Goal: Information Seeking & Learning: Learn about a topic

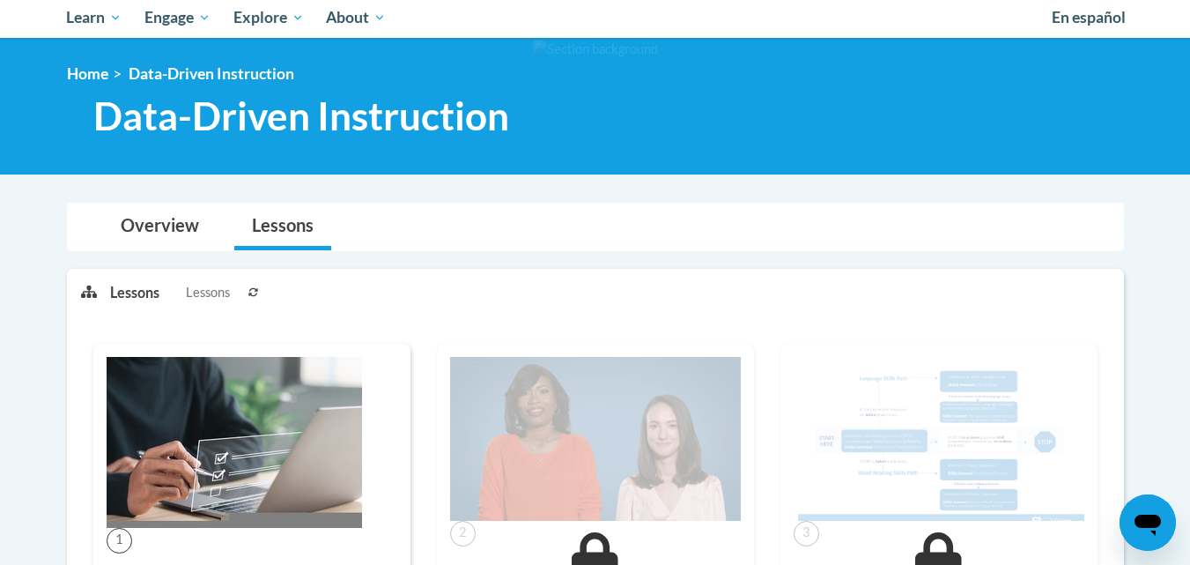
scroll to position [191, 0]
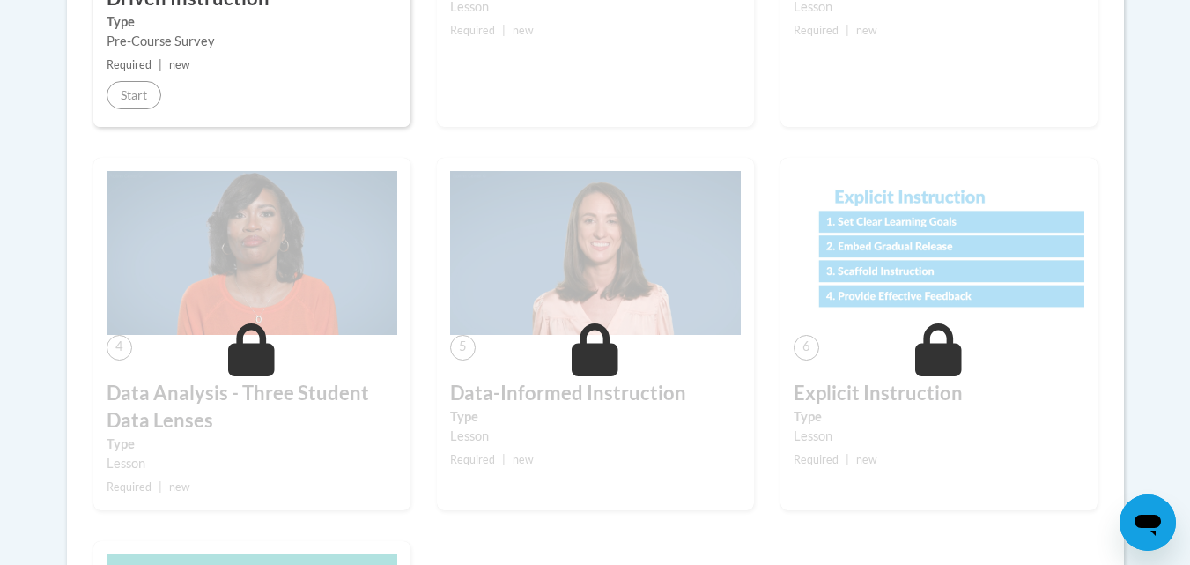
scroll to position [808, 0]
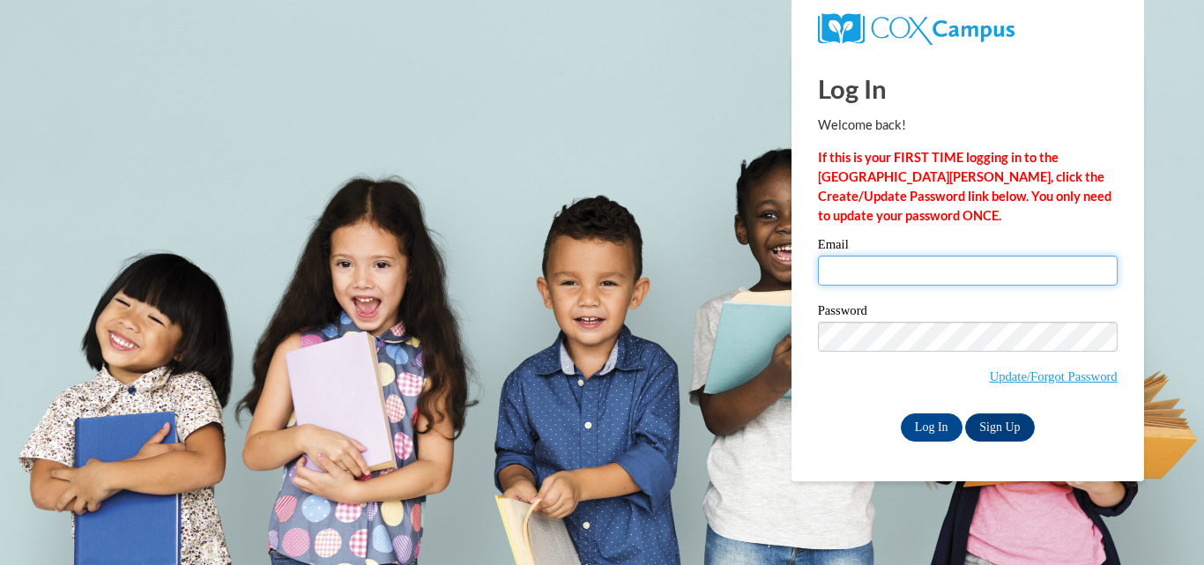
click at [875, 266] on input "Email" at bounding box center [968, 271] width 300 height 30
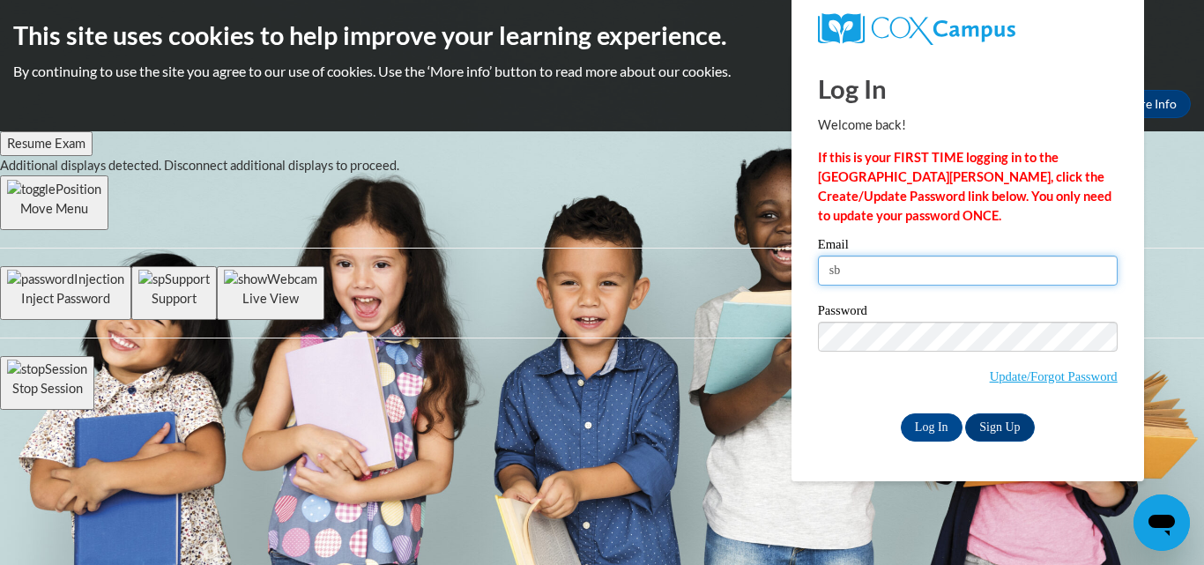
type input "sbrown974@ivytech.edu"
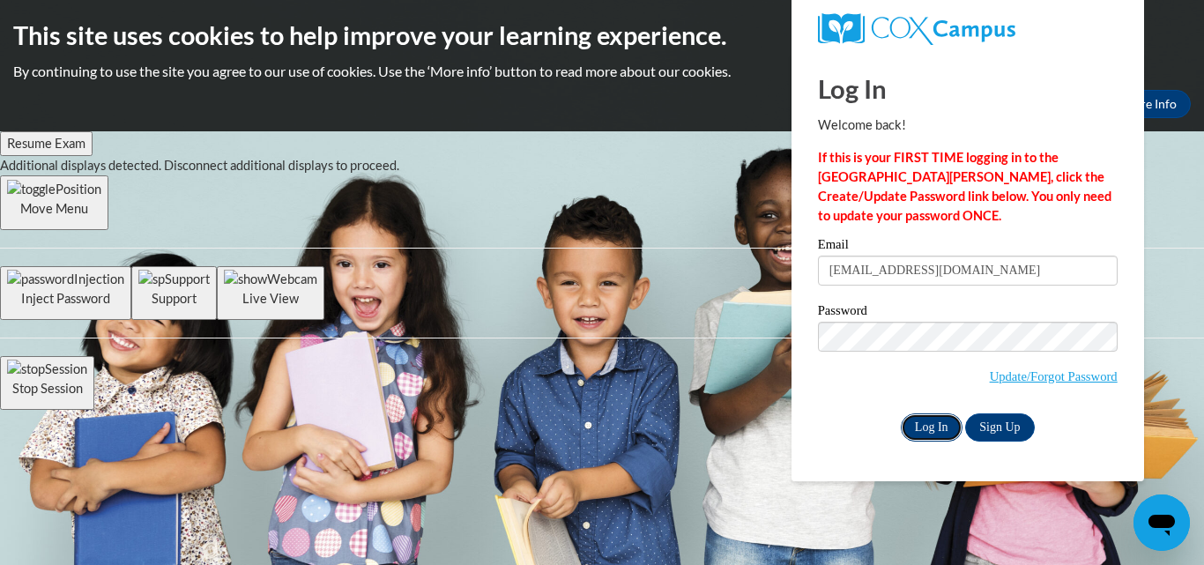
click at [940, 421] on input "Log In" at bounding box center [931, 427] width 62 height 28
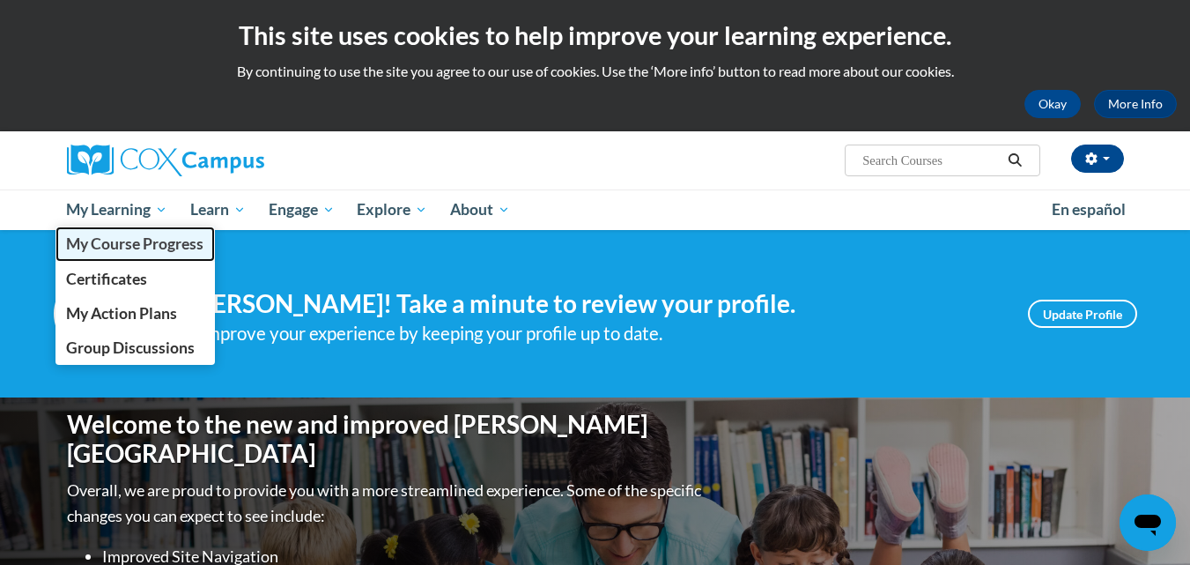
click at [122, 245] on span "My Course Progress" at bounding box center [134, 243] width 137 height 19
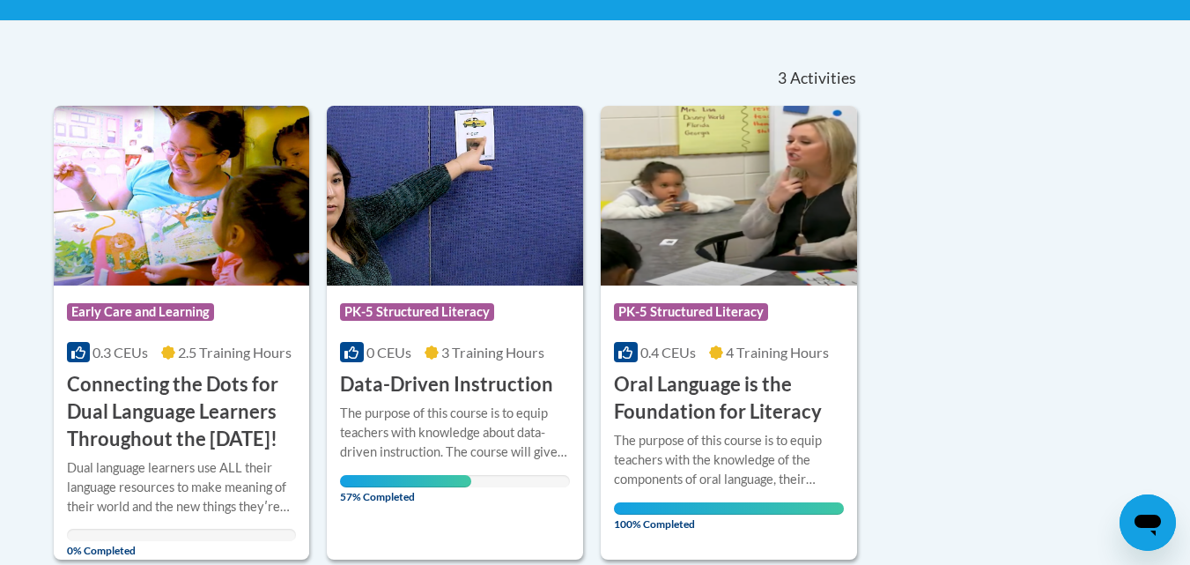
scroll to position [347, 0]
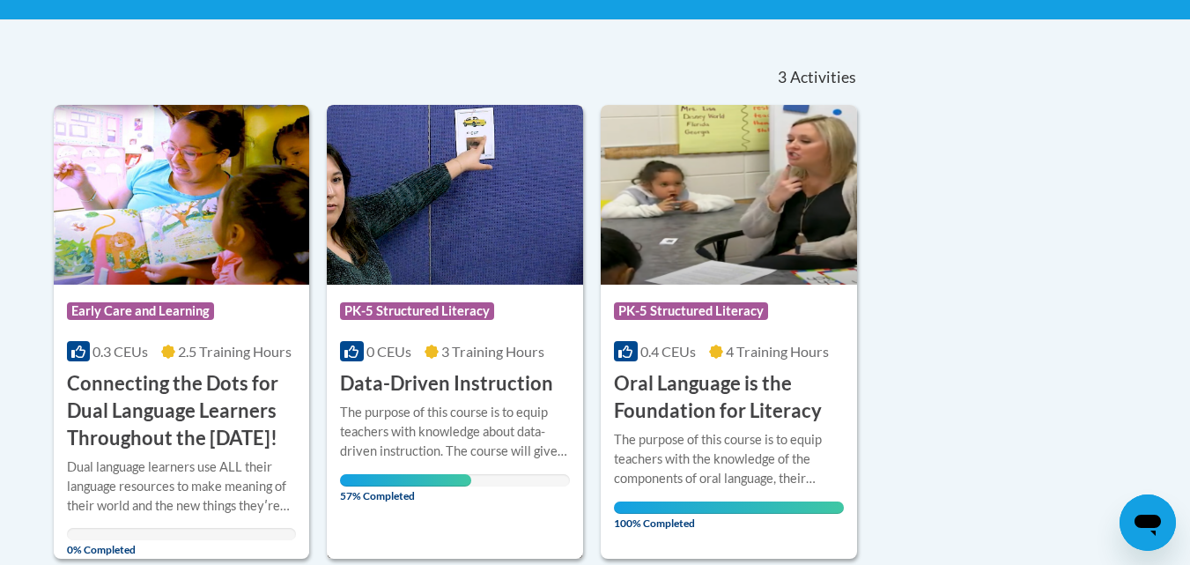
click at [424, 338] on div "Course Category: PK-5 Structured Literacy 0 CEUs 3 Training Hours COURSE Data-D…" at bounding box center [455, 341] width 256 height 113
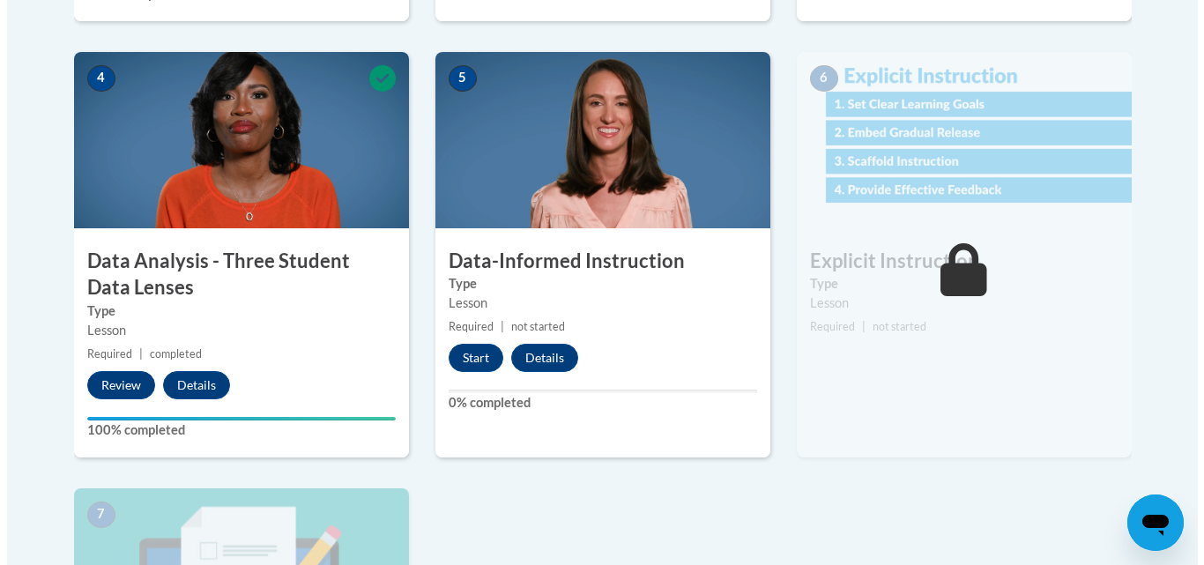
scroll to position [978, 0]
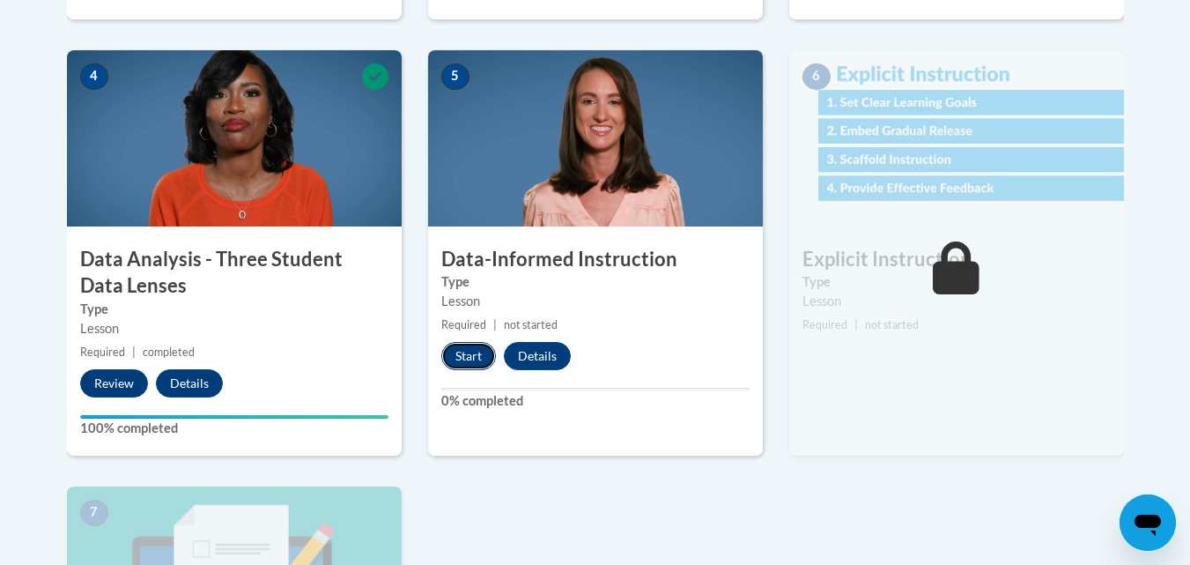
click at [455, 355] on button "Start" at bounding box center [468, 356] width 55 height 28
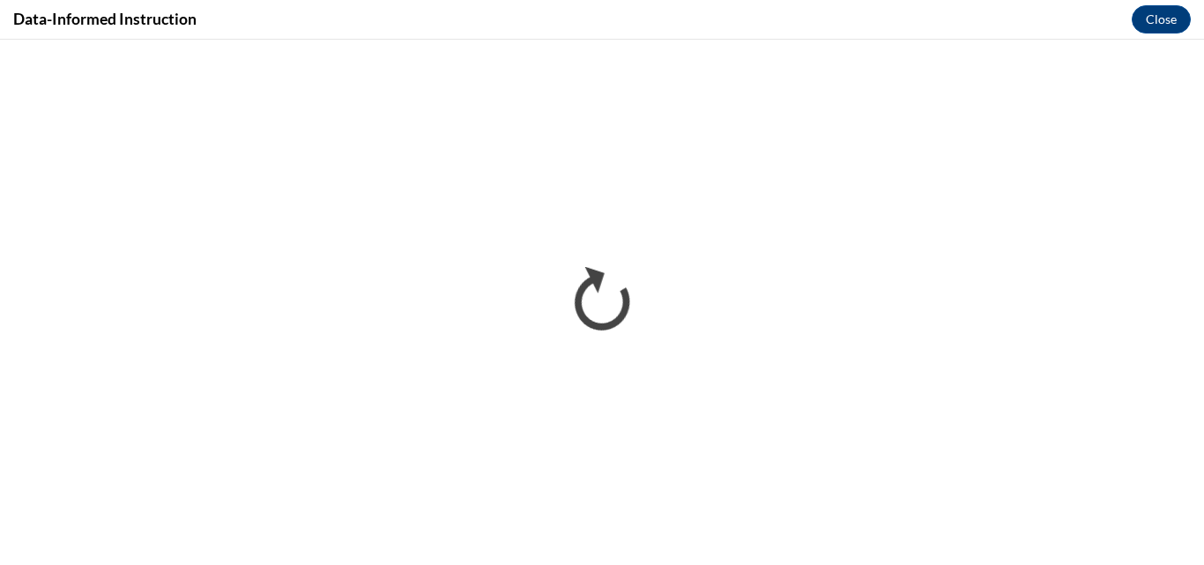
scroll to position [0, 0]
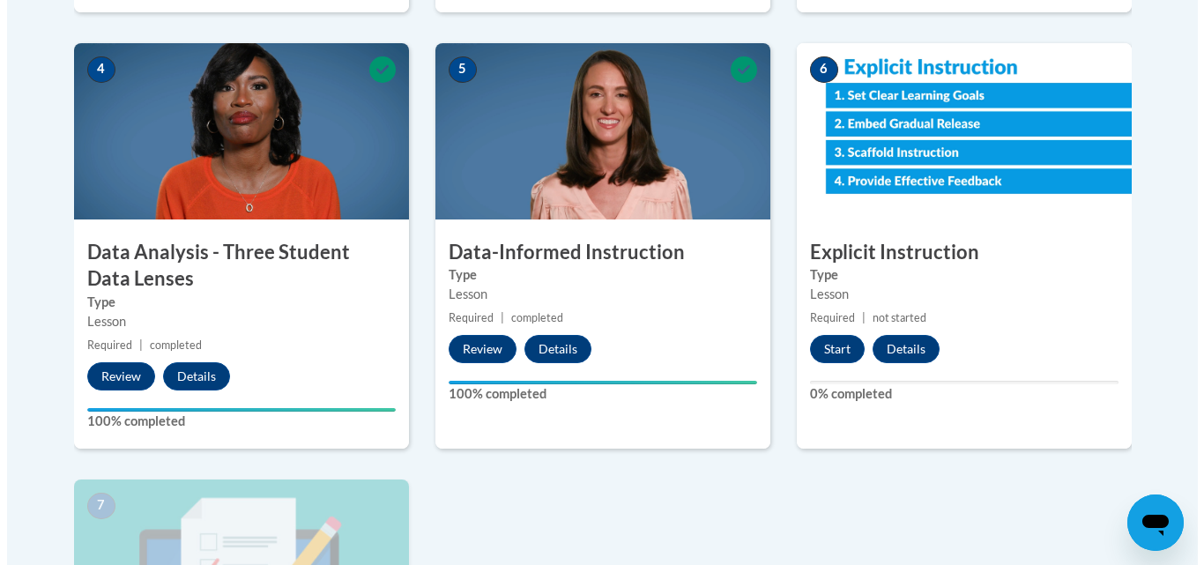
scroll to position [986, 0]
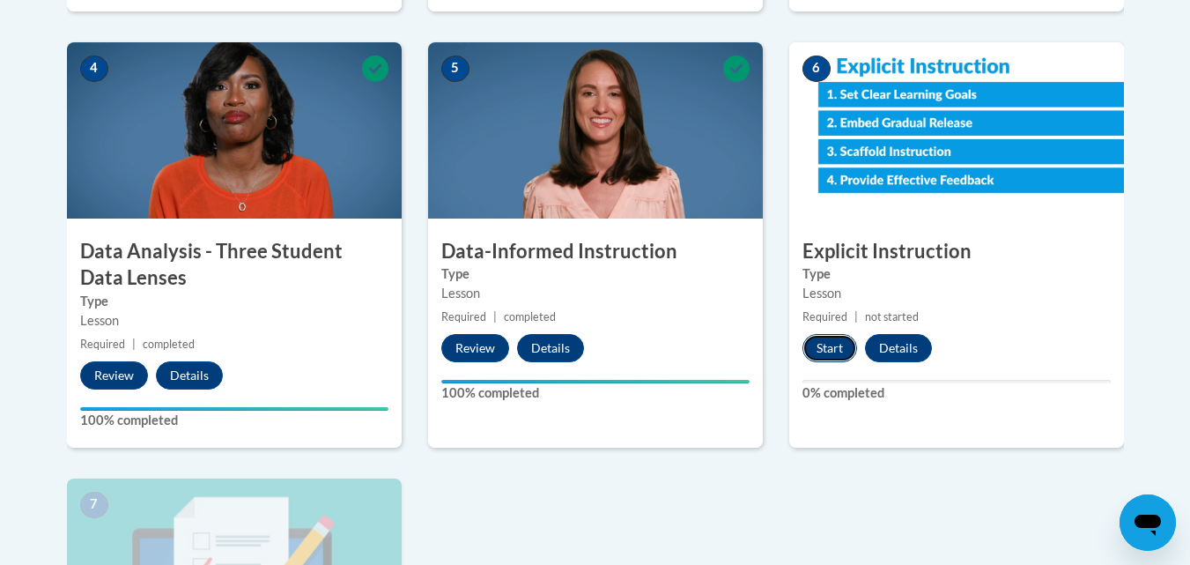
click at [817, 350] on button "Start" at bounding box center [830, 348] width 55 height 28
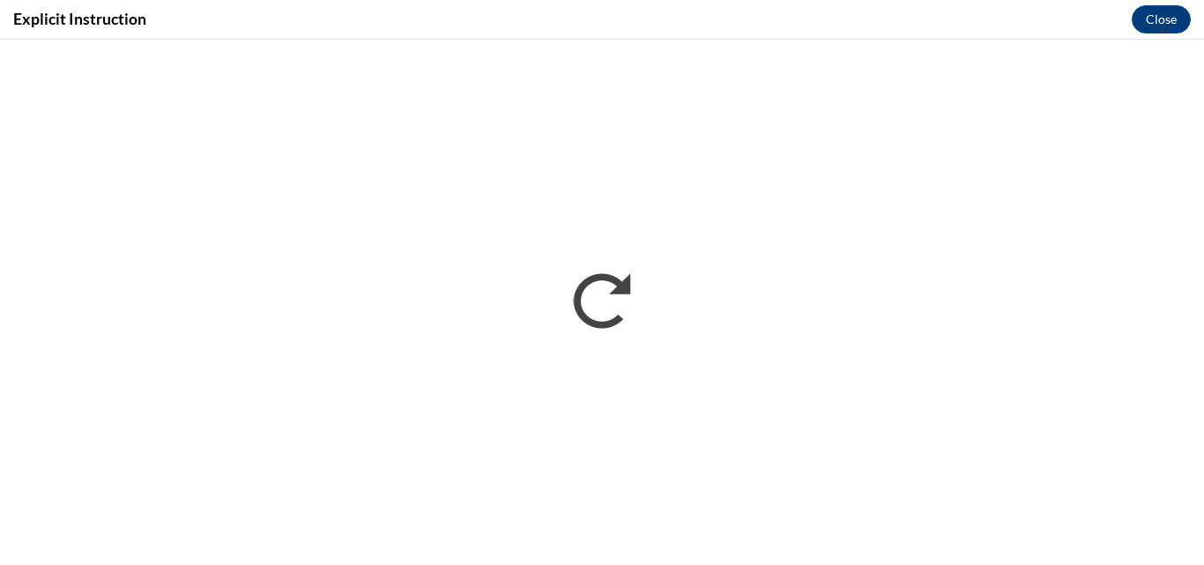
scroll to position [0, 0]
